Goal: Purchase product/service

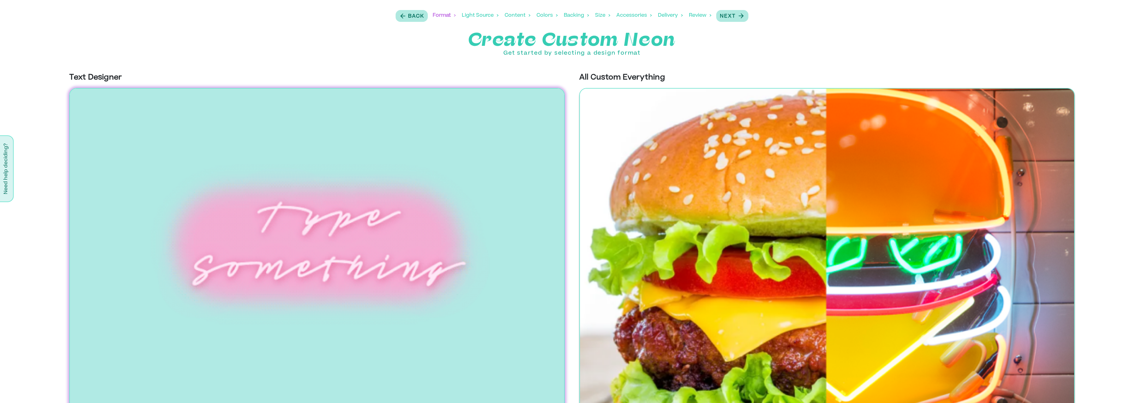
click at [746, 186] on img at bounding box center [826, 253] width 495 height 330
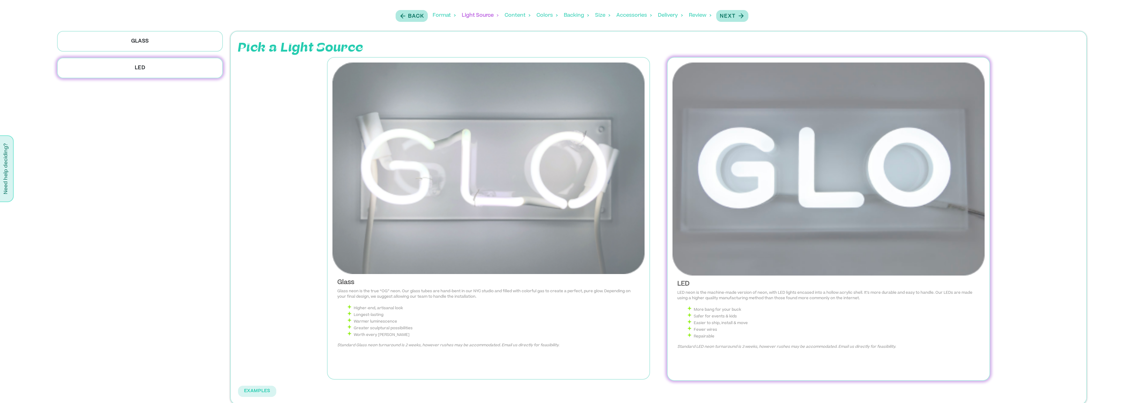
click at [762, 225] on img at bounding box center [828, 169] width 312 height 213
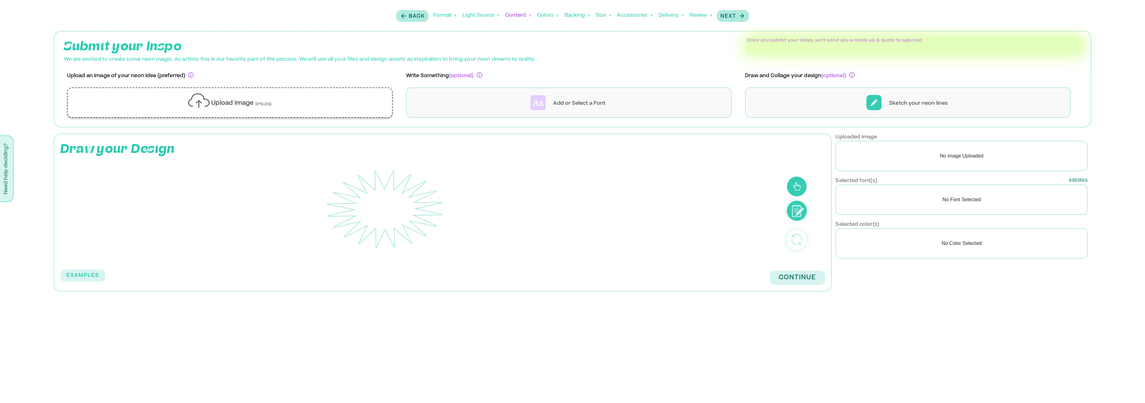
click at [282, 104] on div "Upload image (png,jpg)" at bounding box center [229, 103] width 315 height 20
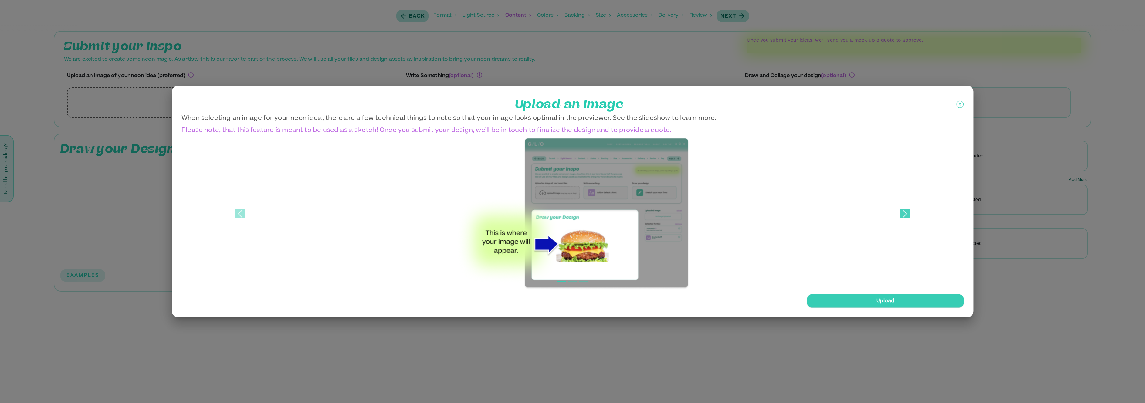
click at [905, 212] on span at bounding box center [905, 214] width 10 height 10
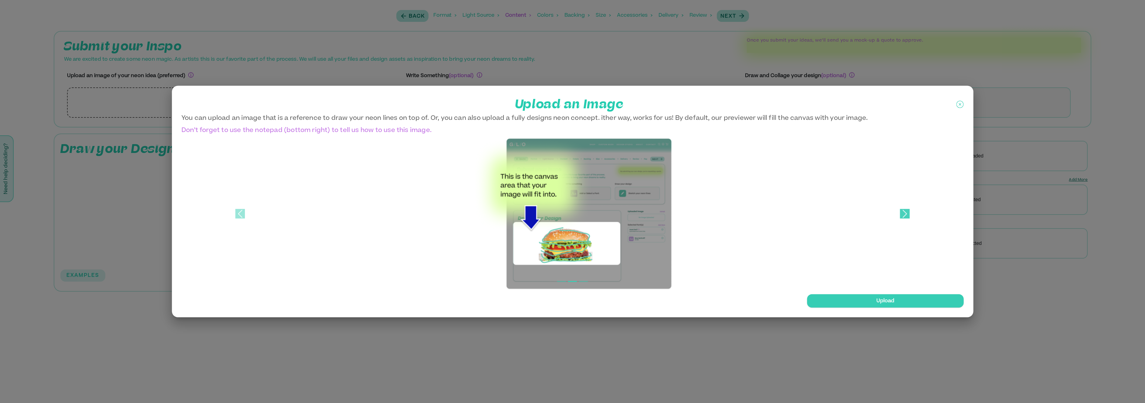
click at [905, 212] on span at bounding box center [905, 214] width 10 height 10
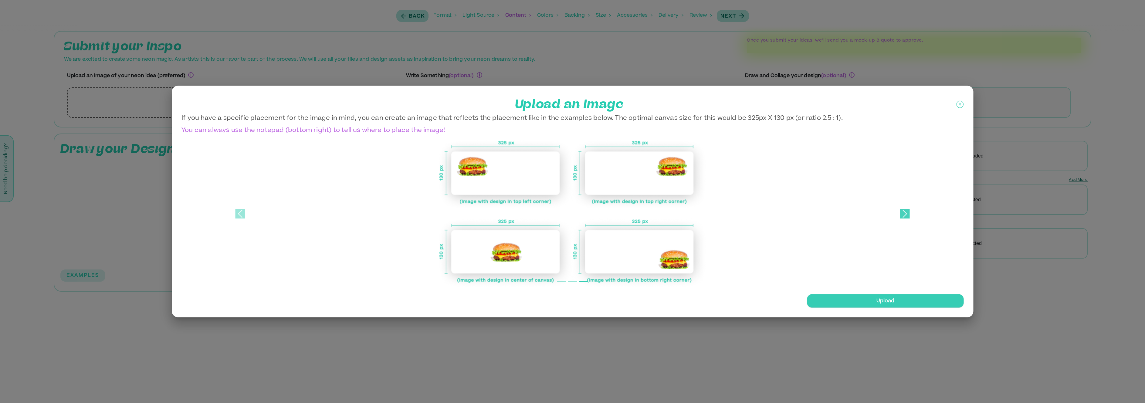
click at [905, 212] on span at bounding box center [905, 214] width 10 height 10
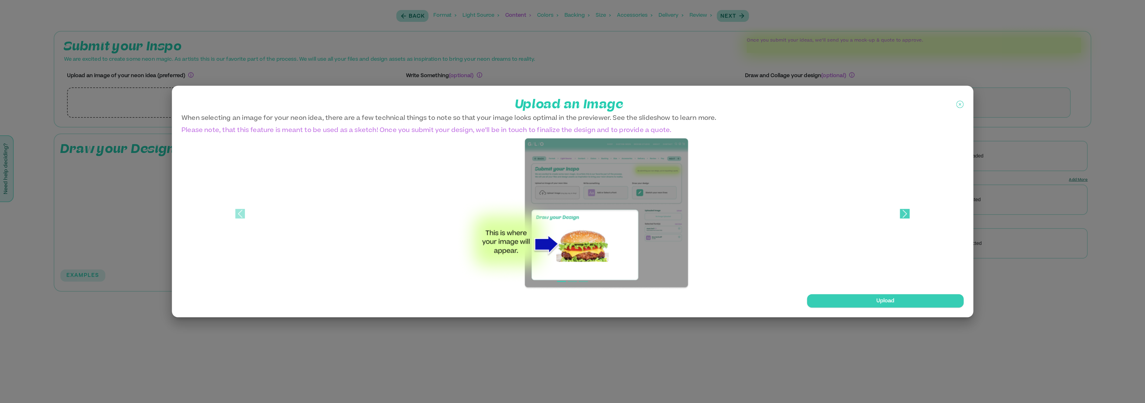
click at [905, 212] on span at bounding box center [905, 214] width 10 height 10
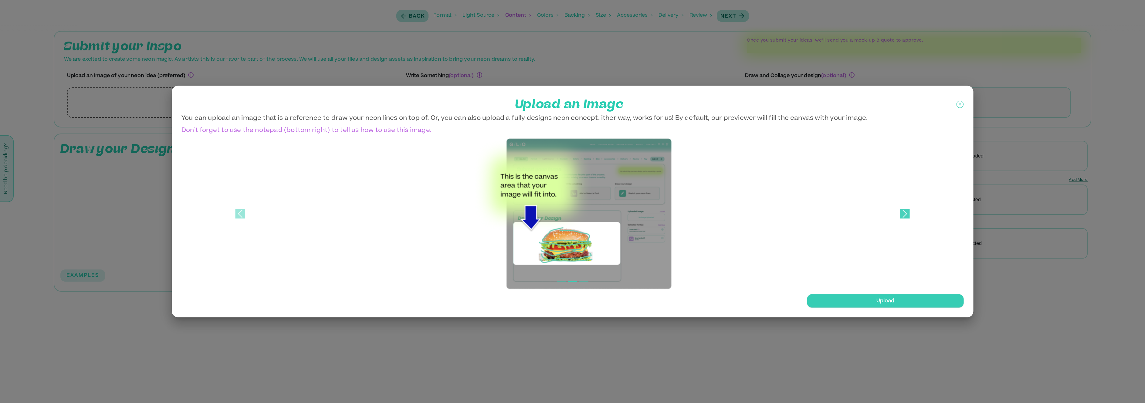
click at [905, 212] on span at bounding box center [905, 214] width 10 height 10
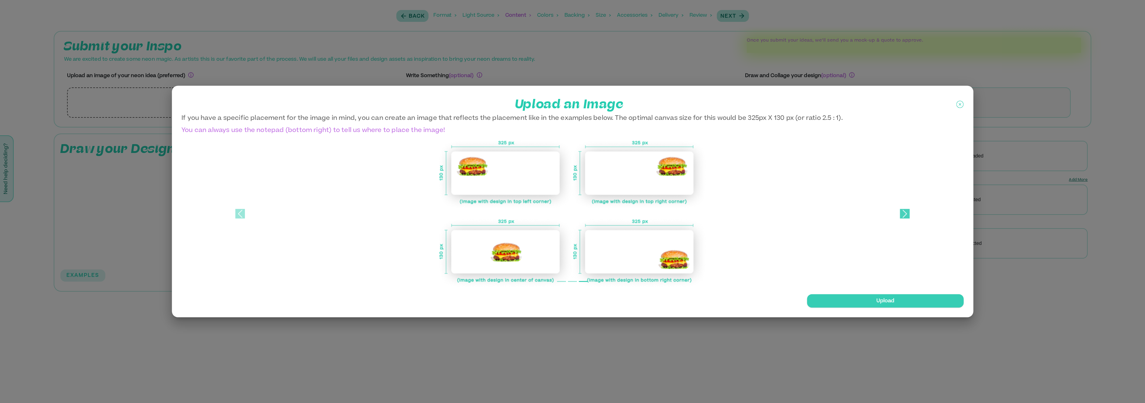
click at [905, 212] on span at bounding box center [905, 214] width 10 height 10
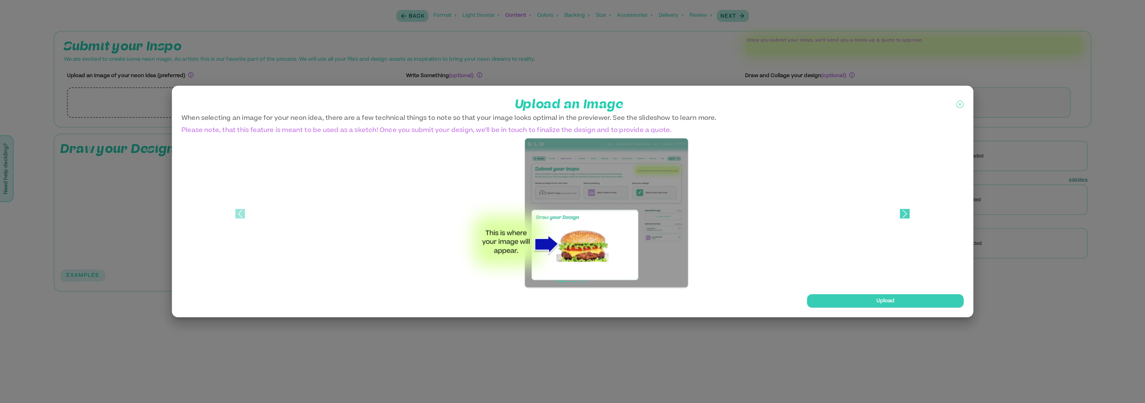
click at [905, 212] on span at bounding box center [905, 214] width 10 height 10
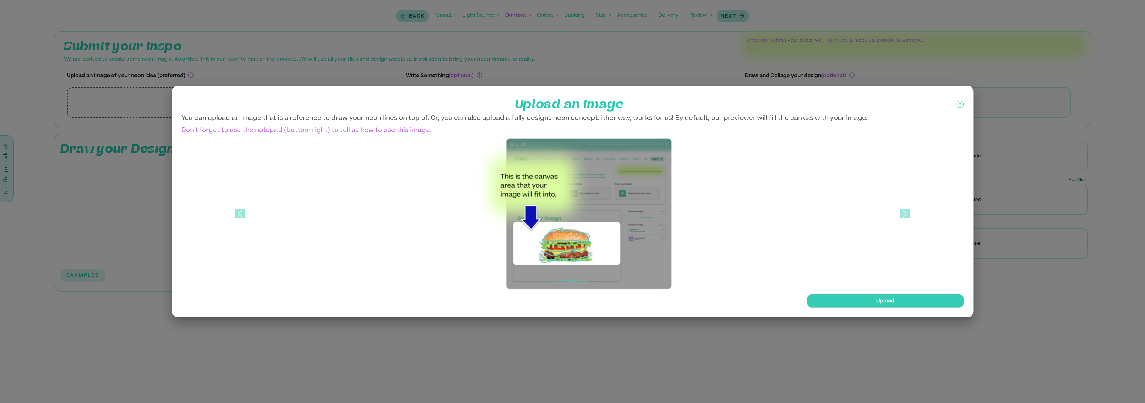
click at [1082, 222] on div at bounding box center [572, 201] width 1145 height 403
click at [909, 301] on div "Upload" at bounding box center [886, 300] width 156 height 13
click at [0, 0] on input "Upload" at bounding box center [0, 0] width 0 height 0
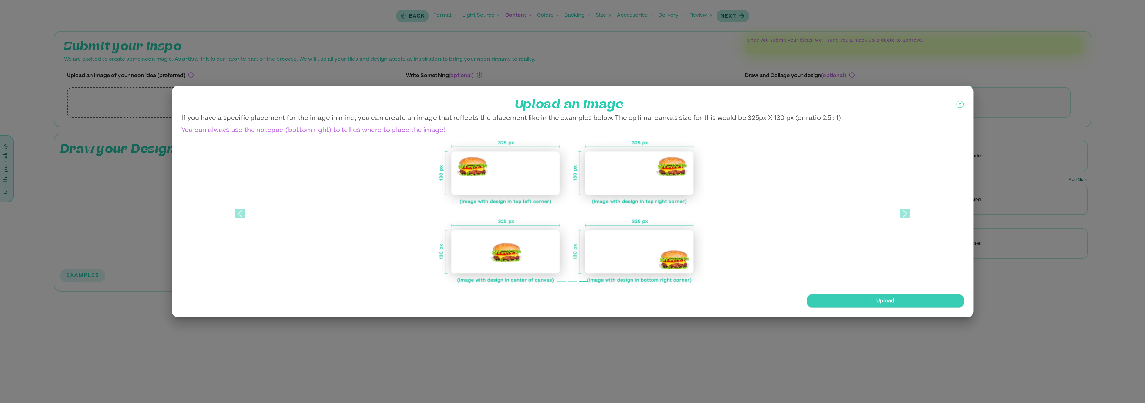
click at [959, 107] on icon at bounding box center [960, 104] width 7 height 15
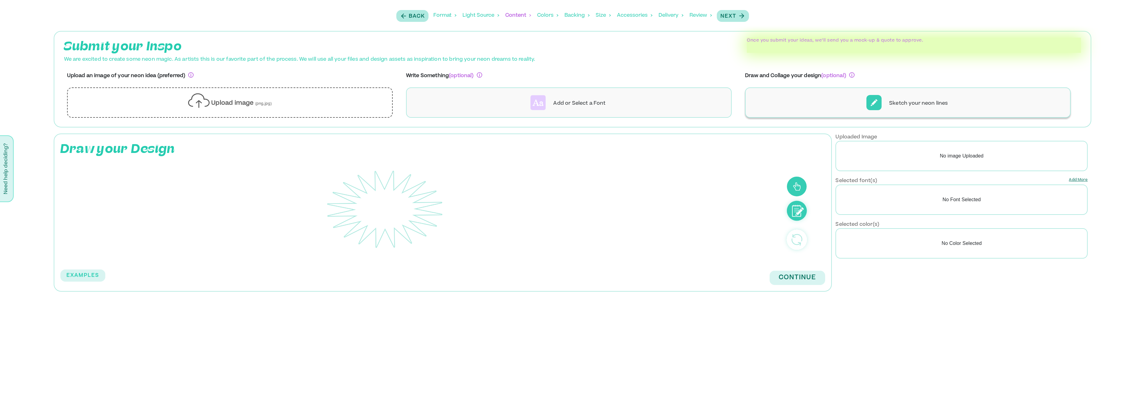
click at [920, 103] on p "Sketch your neon lines" at bounding box center [918, 103] width 59 height 7
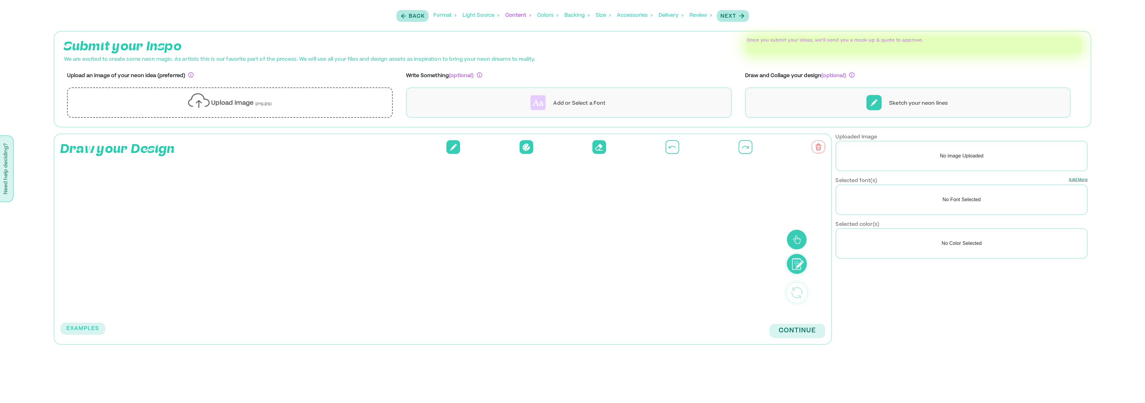
drag, startPoint x: 472, startPoint y: 204, endPoint x: 334, endPoint y: 232, distance: 140.4
click at [333, 234] on rect at bounding box center [385, 236] width 631 height 137
drag, startPoint x: 471, startPoint y: 204, endPoint x: 555, endPoint y: 185, distance: 86.0
click at [543, 192] on rect at bounding box center [385, 236] width 631 height 137
click at [526, 142] on button at bounding box center [527, 147] width 14 height 14
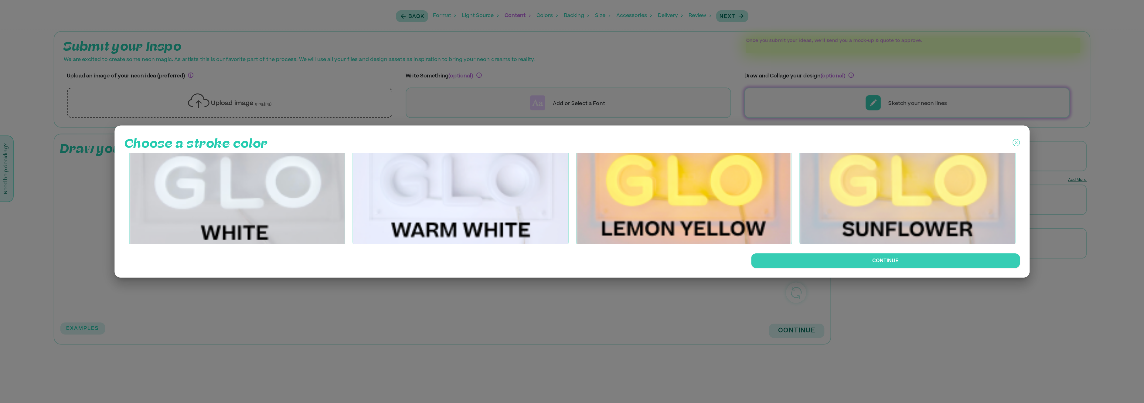
scroll to position [21, 0]
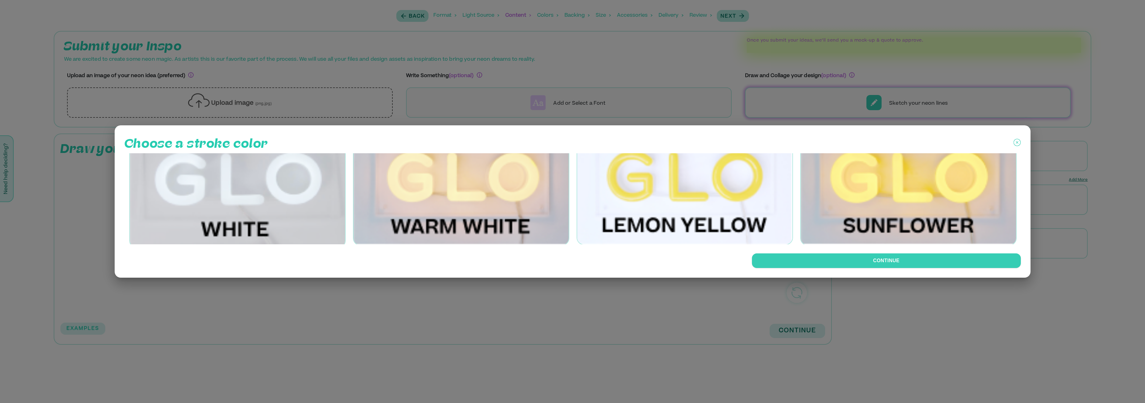
click at [670, 217] on img at bounding box center [685, 191] width 216 height 108
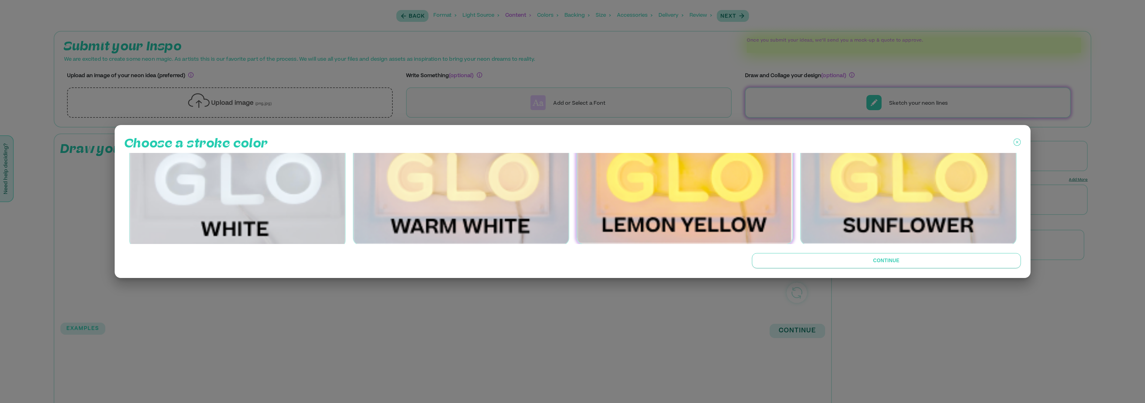
click at [862, 265] on button "Continue" at bounding box center [886, 260] width 269 height 15
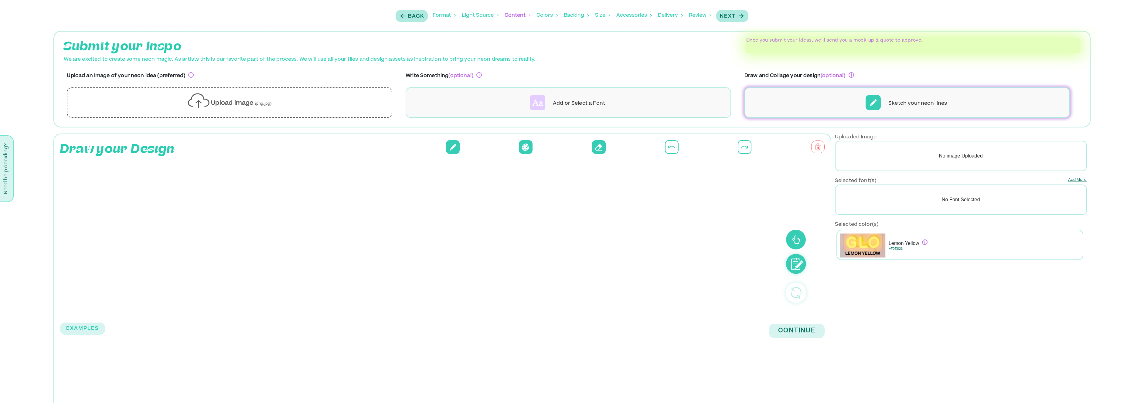
drag, startPoint x: 361, startPoint y: 224, endPoint x: 495, endPoint y: 236, distance: 134.5
click at [495, 236] on rect at bounding box center [384, 236] width 630 height 137
drag, startPoint x: 526, startPoint y: 213, endPoint x: 383, endPoint y: 304, distance: 169.6
click at [382, 306] on div at bounding box center [409, 235] width 707 height 155
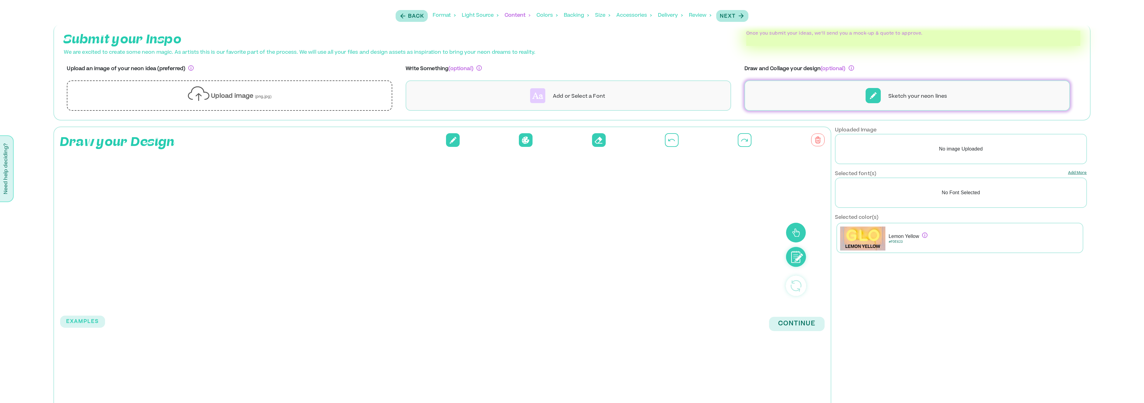
scroll to position [0, 0]
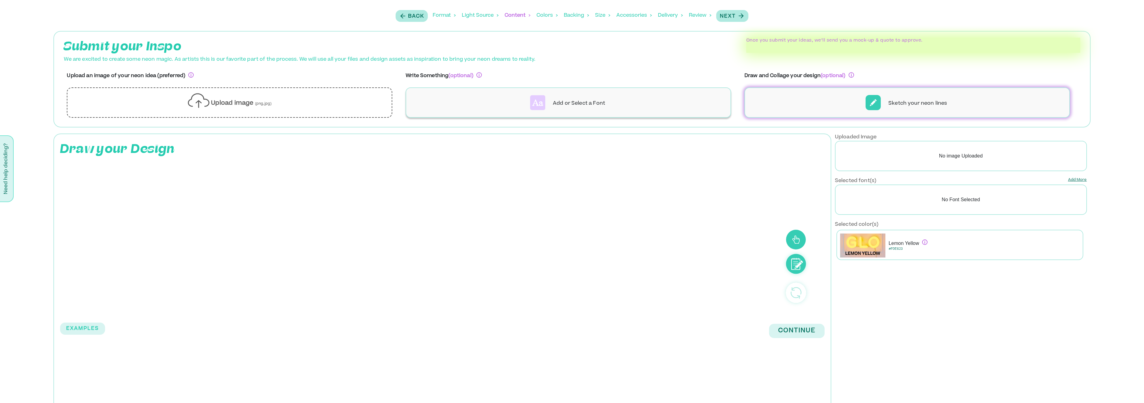
click at [550, 108] on div "Add or Select a Font" at bounding box center [568, 102] width 325 height 30
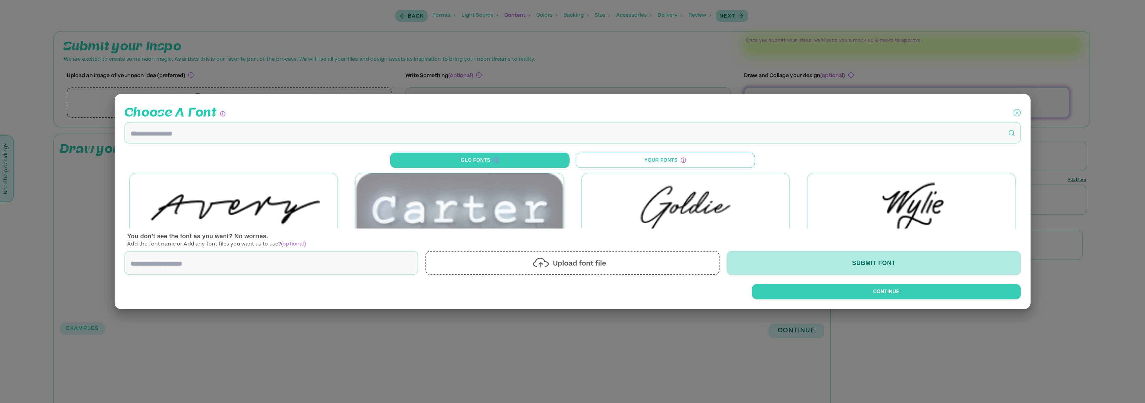
click at [460, 191] on img at bounding box center [460, 209] width 208 height 72
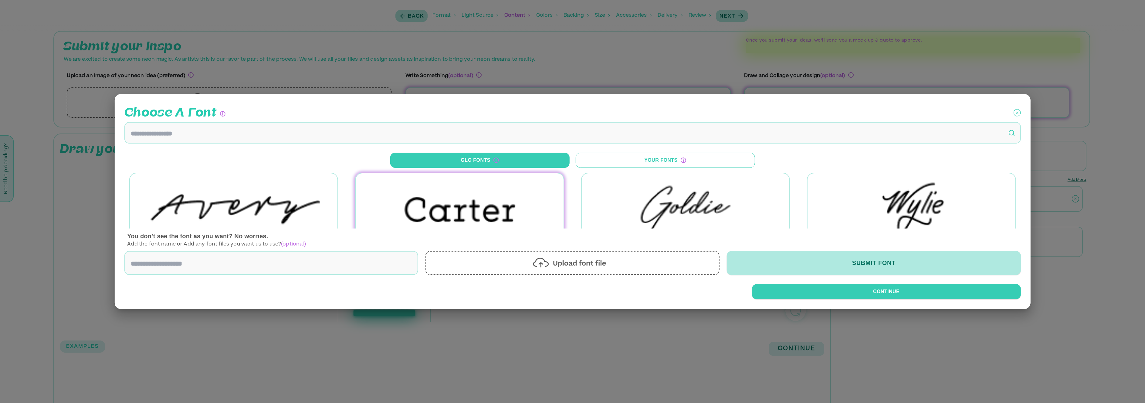
click at [349, 258] on input at bounding box center [271, 263] width 294 height 24
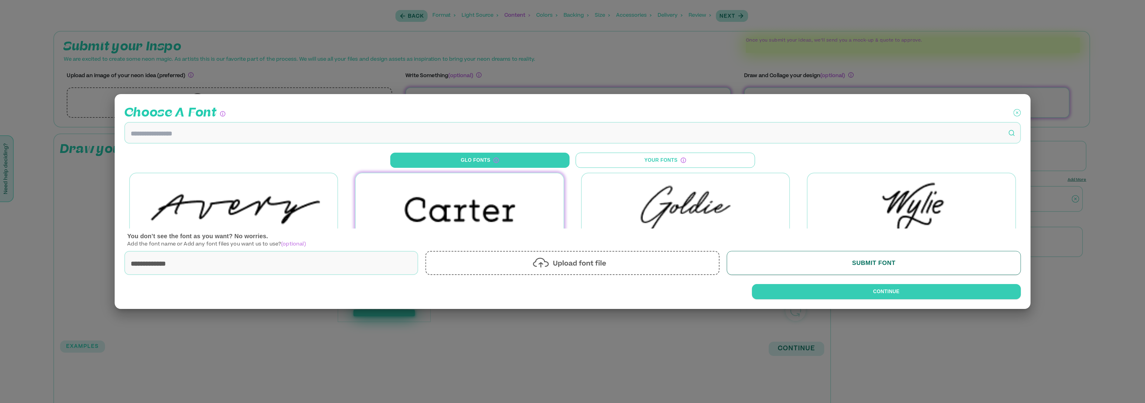
type input "**********"
click at [824, 269] on button "Submit Font" at bounding box center [874, 263] width 294 height 24
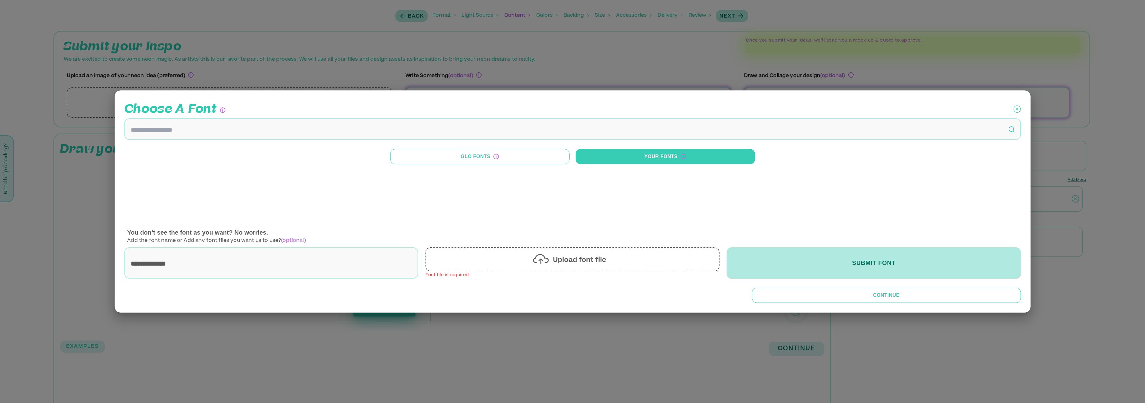
click at [843, 291] on button "Continue" at bounding box center [886, 295] width 269 height 15
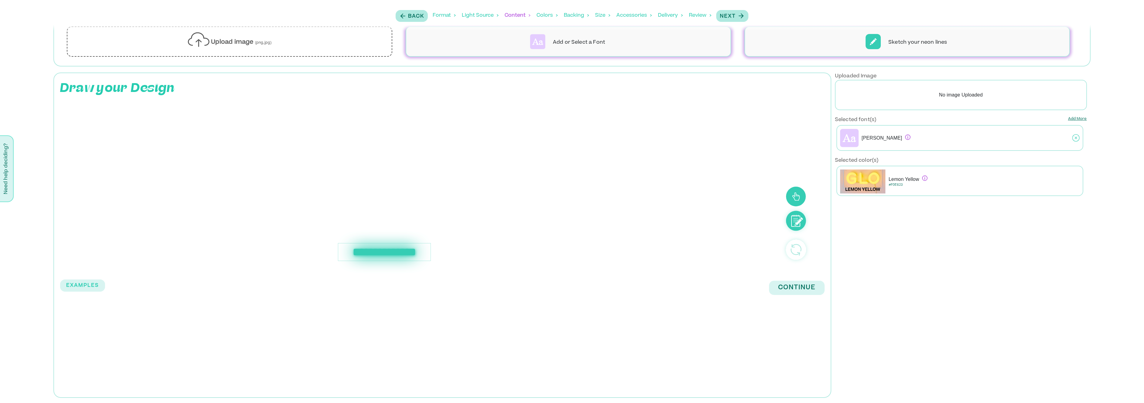
scroll to position [62, 0]
click at [381, 251] on div "**********" at bounding box center [384, 251] width 93 height 18
click at [381, 251] on div at bounding box center [384, 183] width 630 height 155
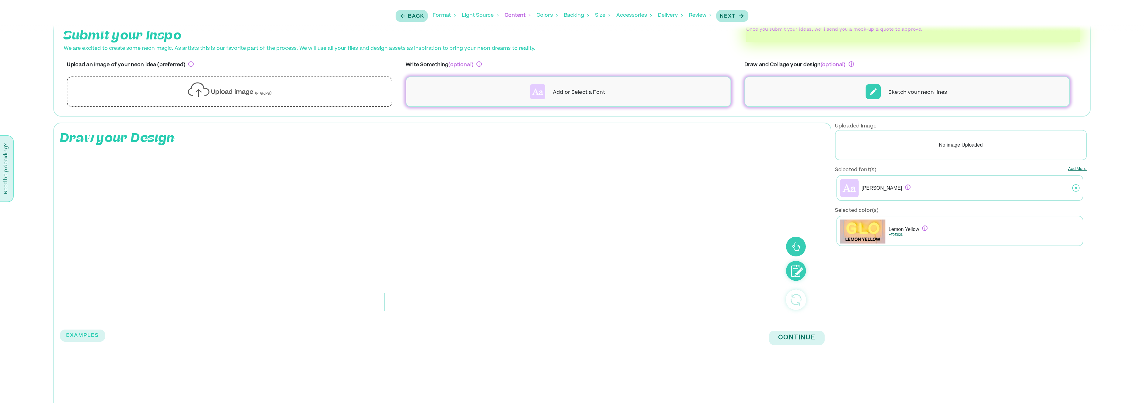
scroll to position [0, 0]
